Goal: Find specific page/section: Find specific page/section

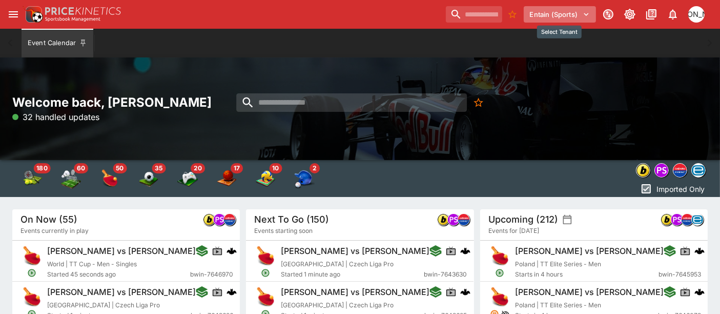
click at [556, 11] on button "Entain (Sports)" at bounding box center [560, 14] width 72 height 16
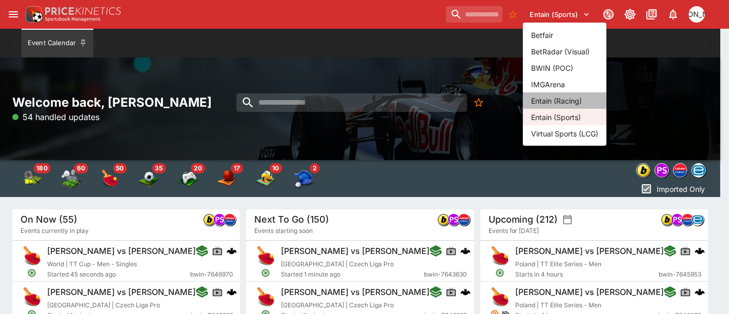
click at [563, 95] on li "Entain (Racing)" at bounding box center [565, 100] width 84 height 16
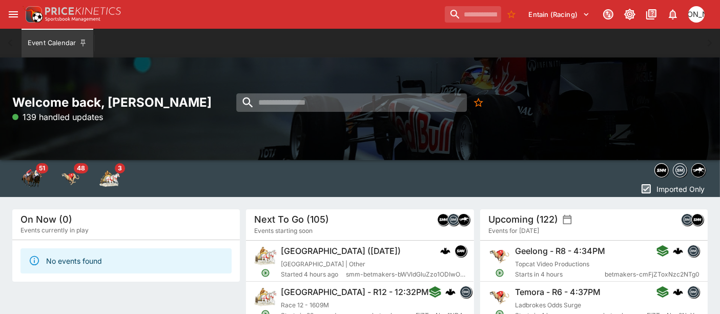
click at [334, 99] on input "search" at bounding box center [352, 102] width 231 height 18
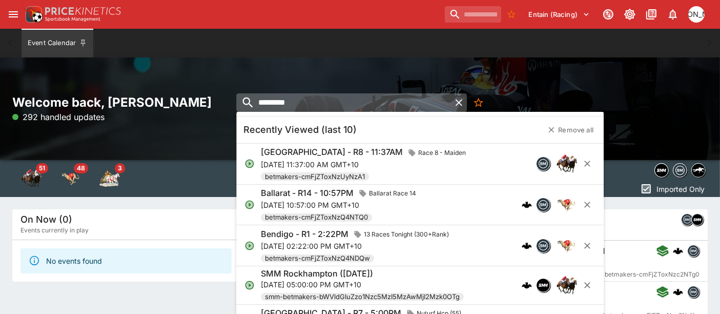
type input "*********"
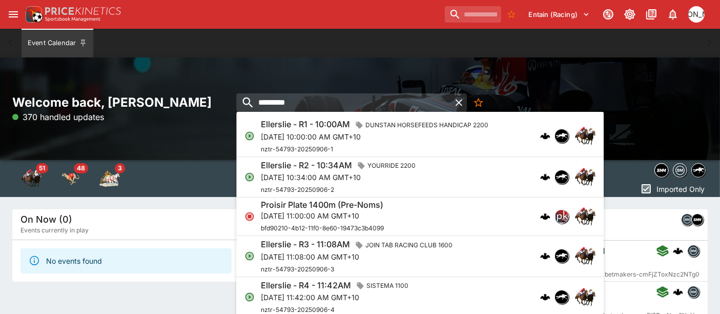
click at [352, 135] on p "[DATE] 10:00:00 AM GMT+10" at bounding box center [377, 136] width 232 height 11
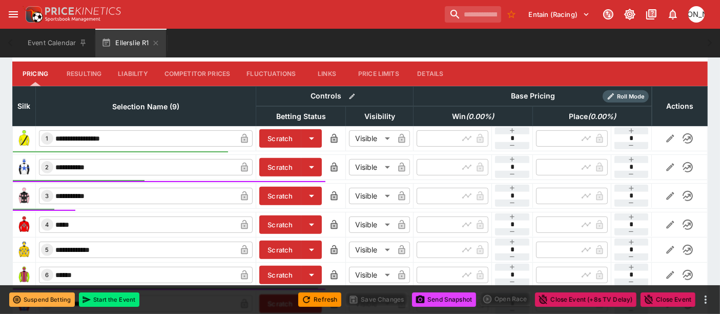
scroll to position [379, 0]
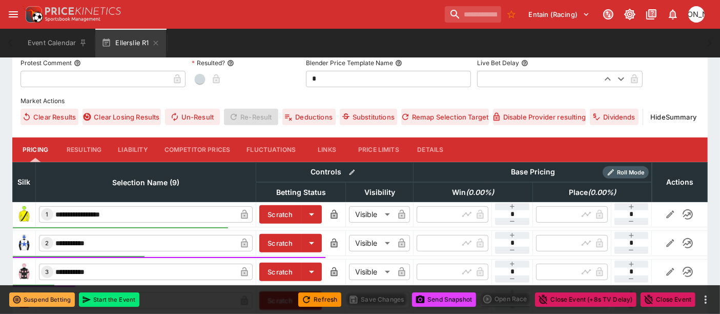
click at [132, 146] on button "Liability" at bounding box center [133, 149] width 46 height 25
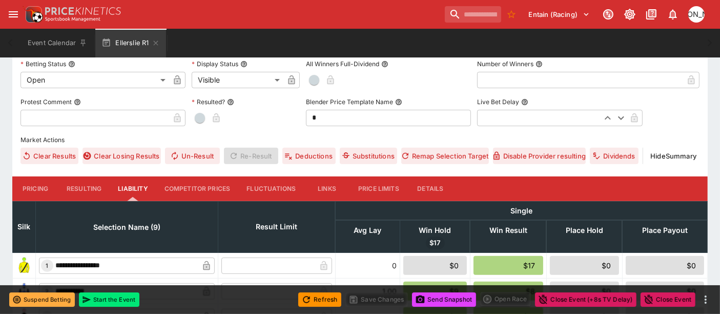
scroll to position [357, 0]
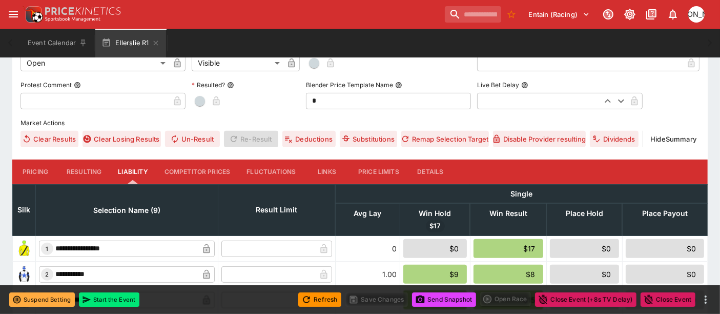
click at [93, 162] on button "Resulting" at bounding box center [83, 171] width 51 height 25
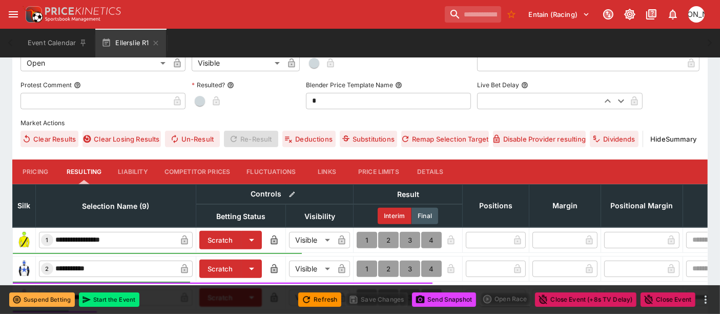
click at [286, 170] on button "Fluctuations" at bounding box center [271, 171] width 66 height 25
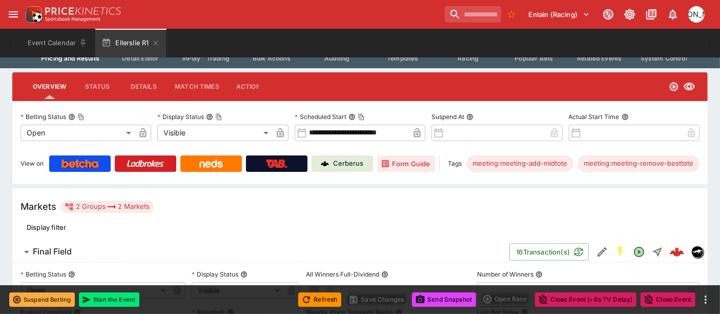
scroll to position [130, 0]
